Goal: Information Seeking & Learning: Learn about a topic

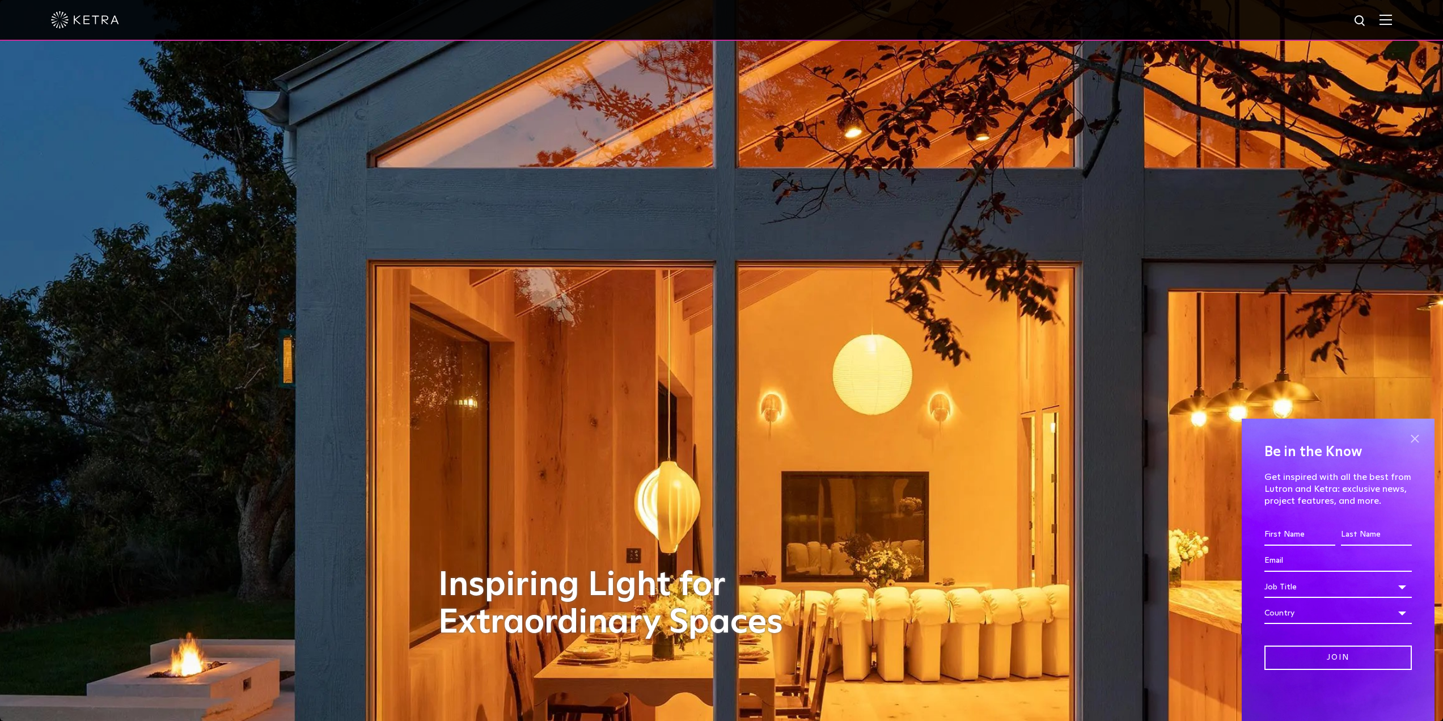
click at [1416, 439] on span at bounding box center [1414, 438] width 17 height 17
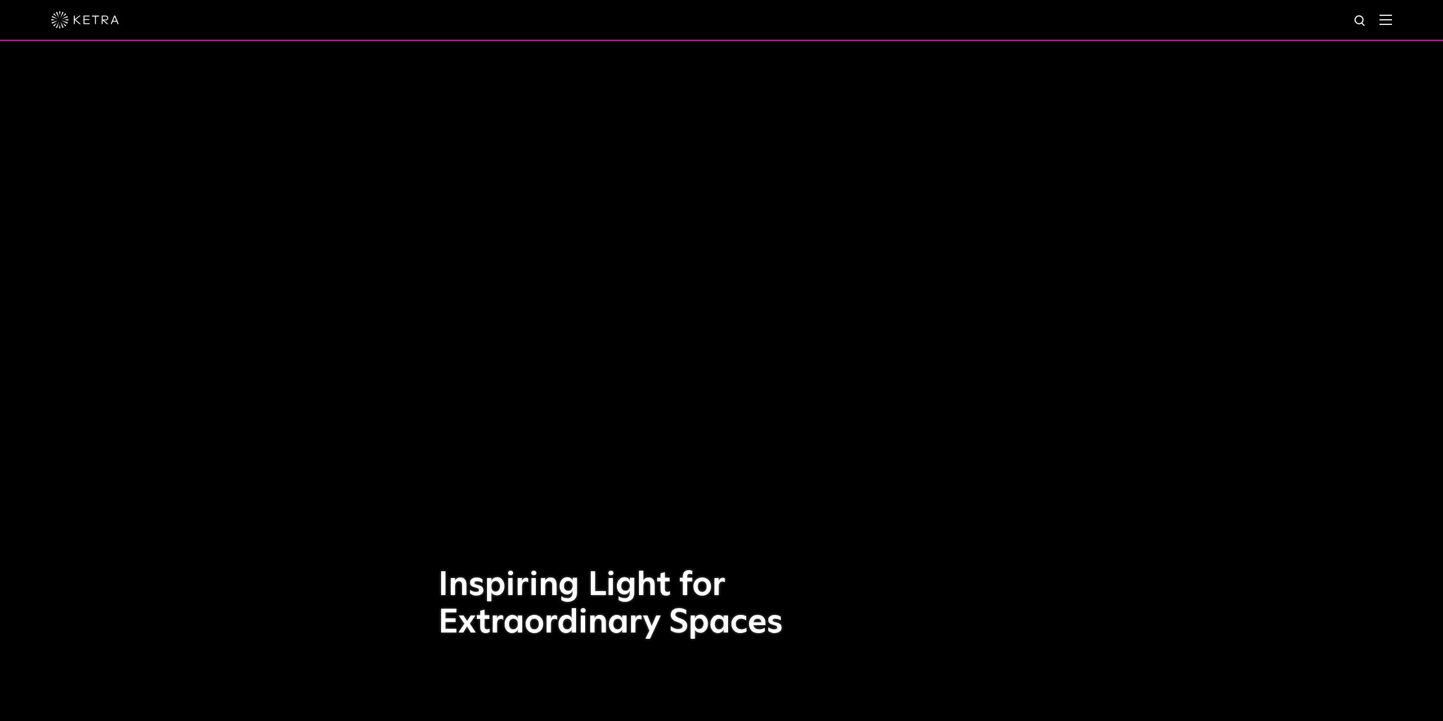
click at [1391, 16] on img at bounding box center [1385, 19] width 12 height 11
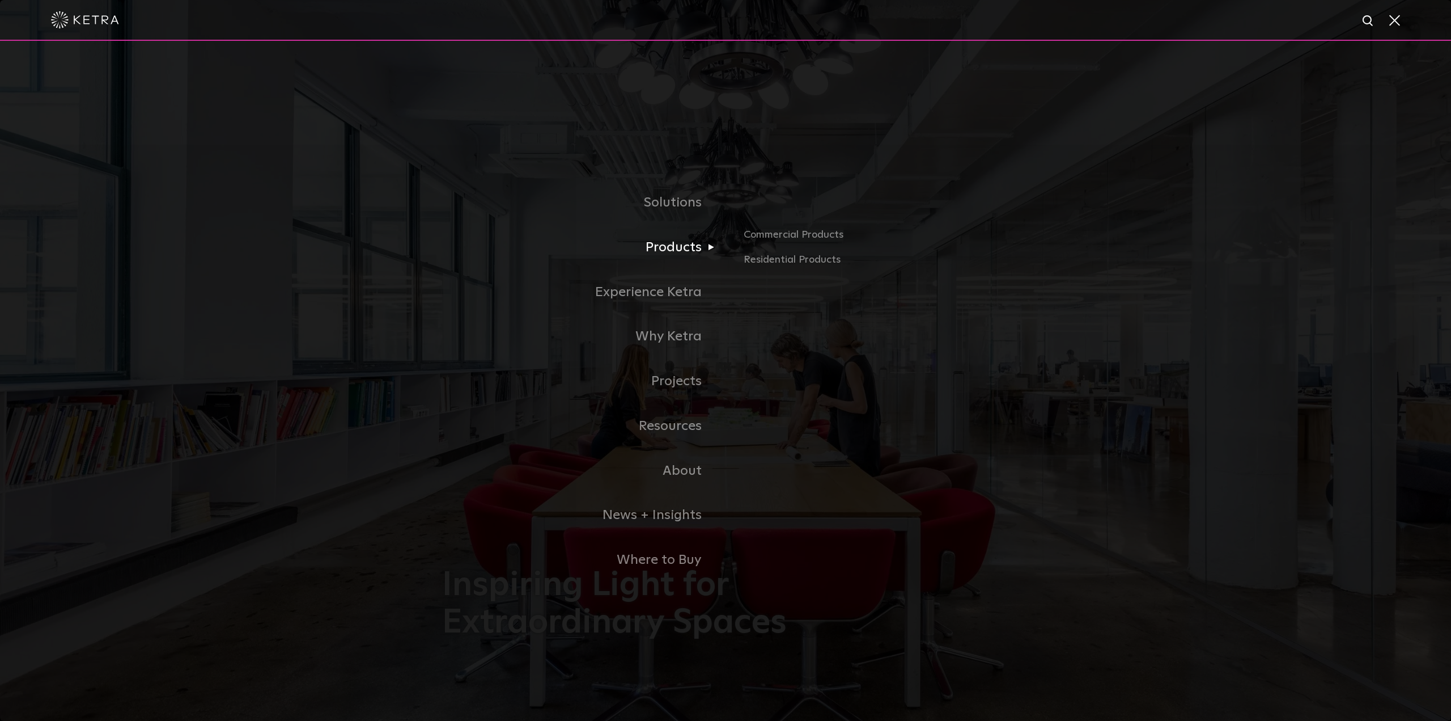
click at [685, 249] on link "Products" at bounding box center [583, 247] width 283 height 45
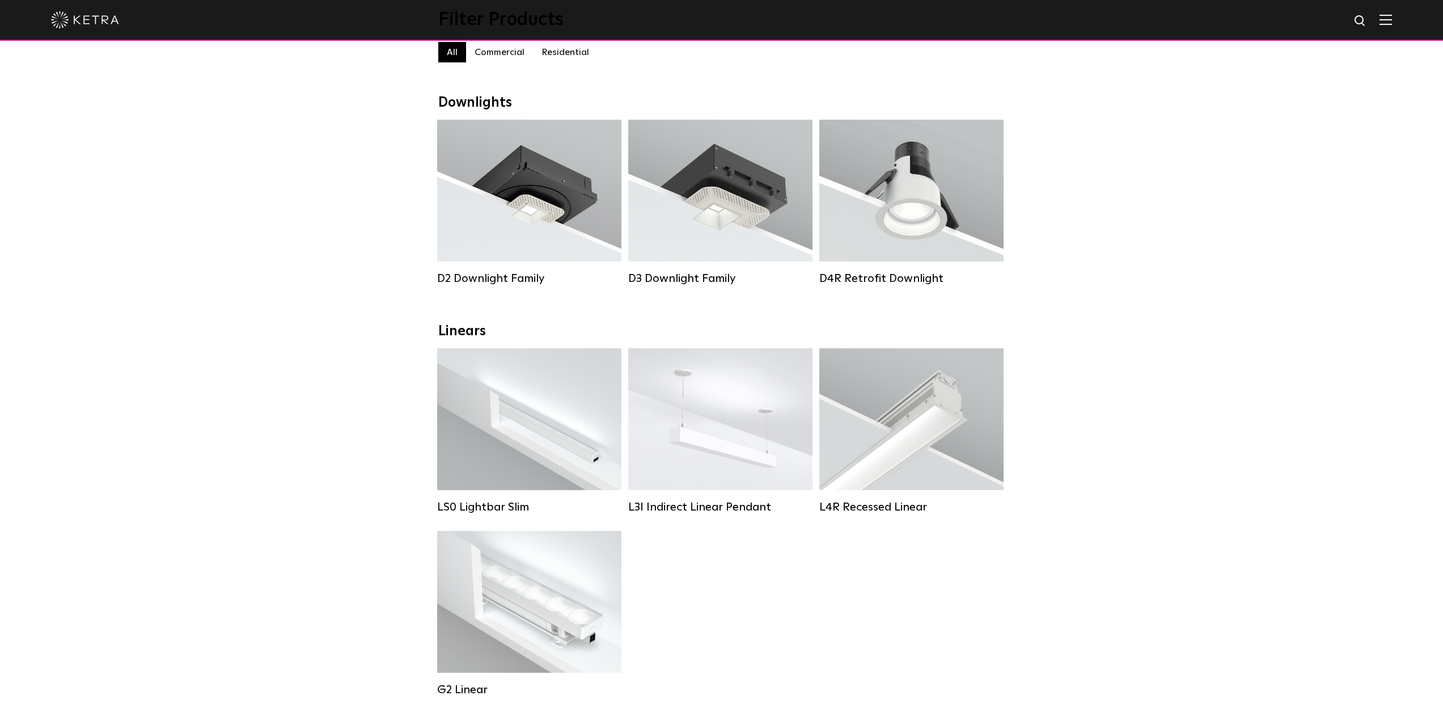
scroll to position [62, 0]
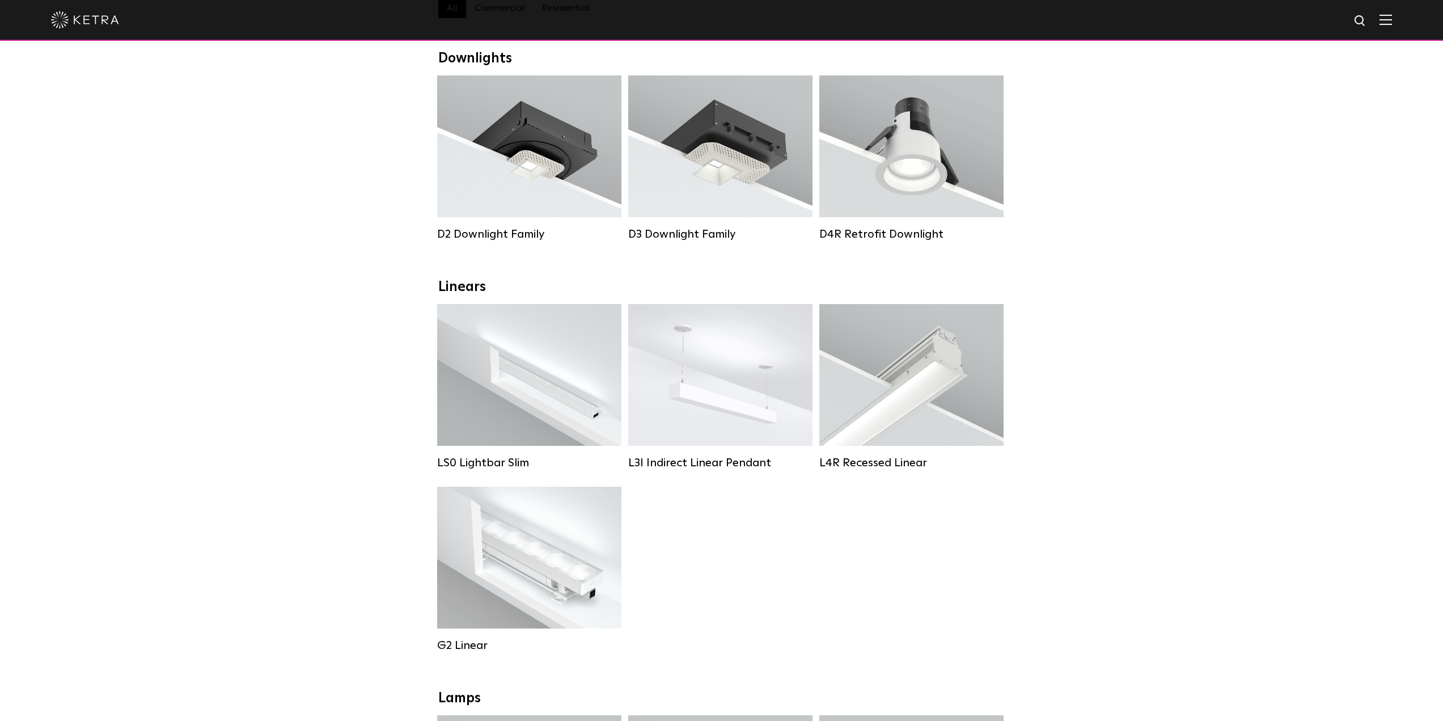
scroll to position [231, 0]
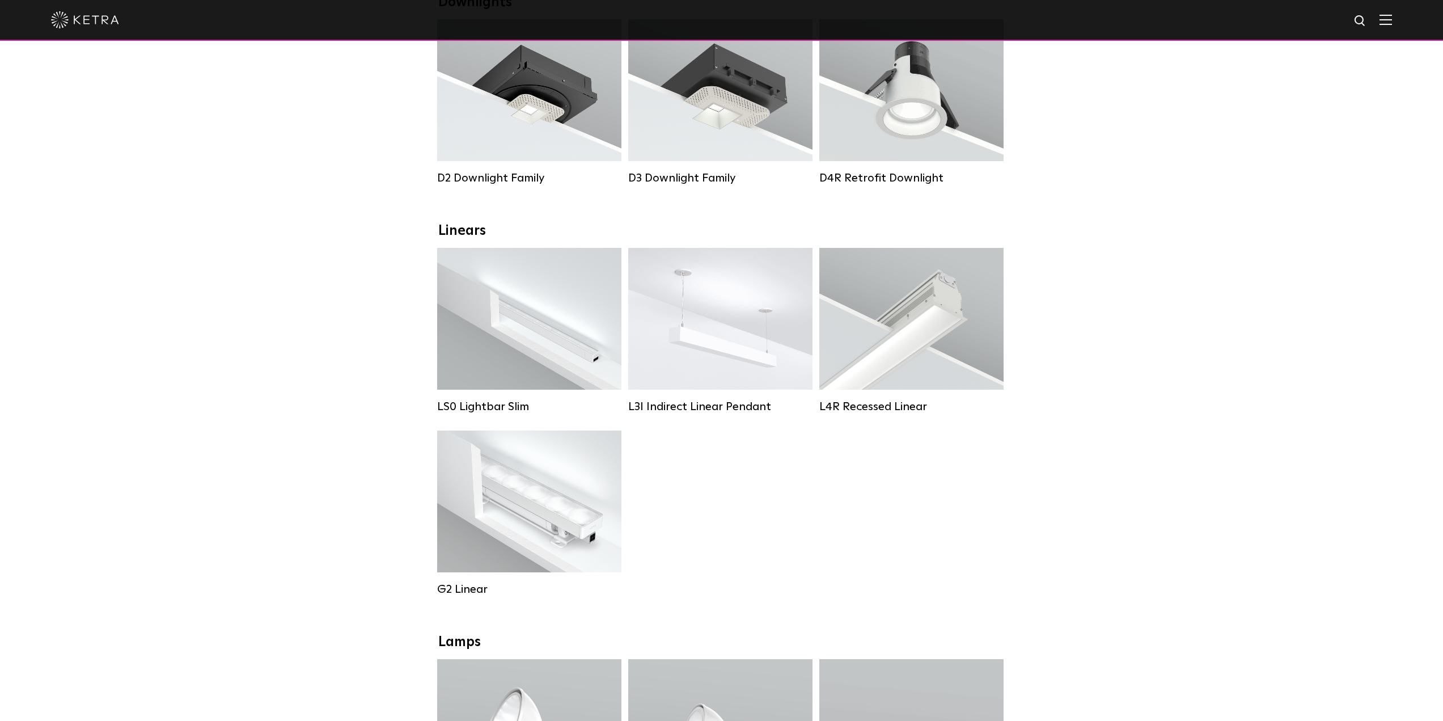
click at [847, 535] on div "LS0 Lightbar Slim Lumen Output: 200 / 350 Colors: White / Black Control: X96 Co…" at bounding box center [721, 430] width 575 height 365
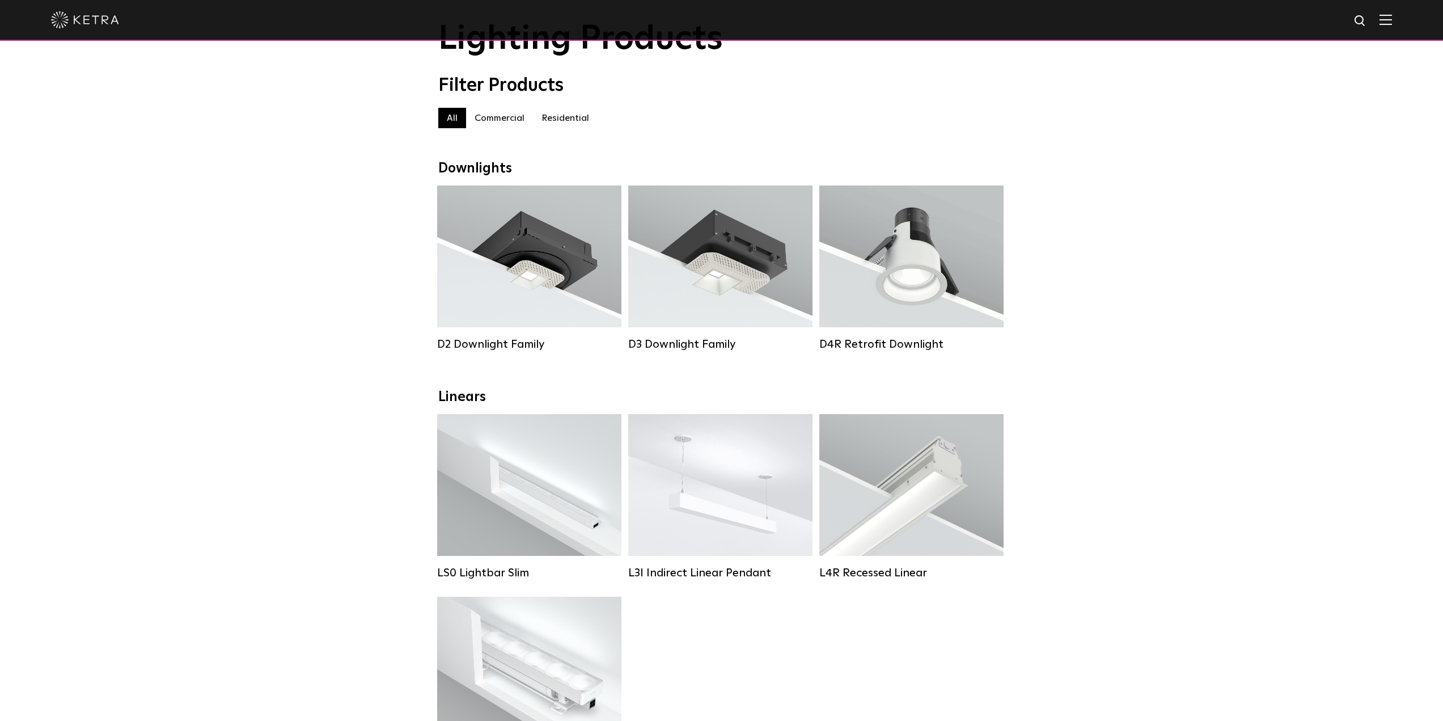
scroll to position [0, 0]
